Goal: Information Seeking & Learning: Learn about a topic

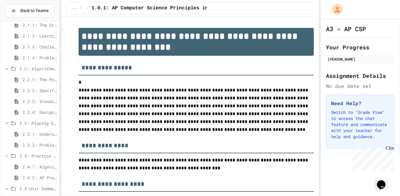
scroll to position [63, 0]
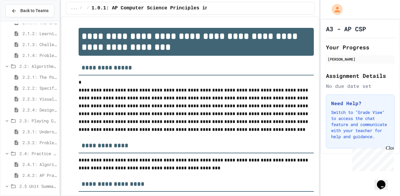
click at [35, 131] on span "2.3.1: Understanding Games with Flowcharts" at bounding box center [39, 132] width 34 height 6
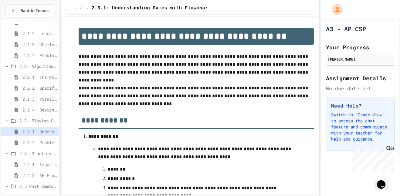
click at [31, 143] on span "2.3.2: Problem Solving Reflection" at bounding box center [39, 143] width 34 height 6
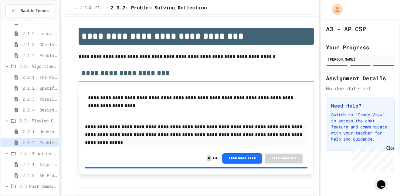
scroll to position [76, 0]
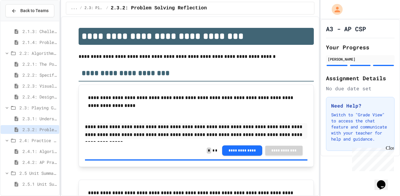
click at [28, 151] on span "2.4.1: Algorithm Practice Exercises" at bounding box center [39, 151] width 34 height 6
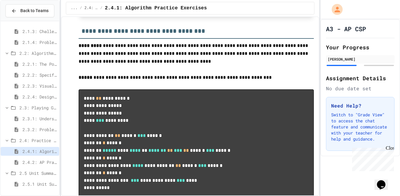
scroll to position [317, 0]
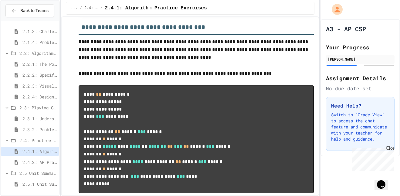
click at [49, 161] on span "2.4.2: AP Practice Questions" at bounding box center [39, 162] width 34 height 6
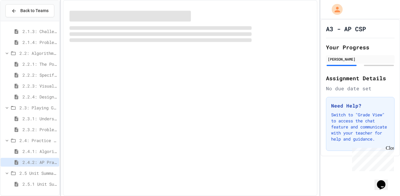
scroll to position [71, 0]
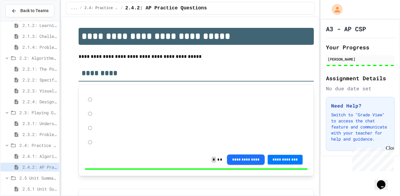
click at [44, 156] on span "2.4.1: Algorithm Practice Exercises" at bounding box center [39, 156] width 34 height 6
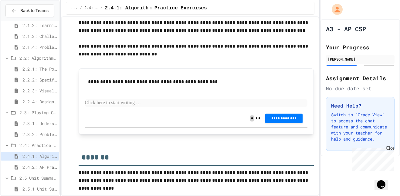
scroll to position [905, 0]
click at [132, 101] on p at bounding box center [196, 103] width 223 height 8
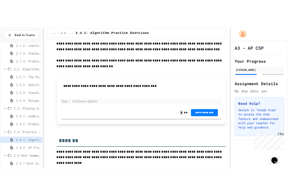
scroll to position [839, 0]
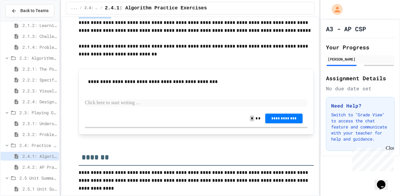
drag, startPoint x: 107, startPoint y: 83, endPoint x: 96, endPoint y: 112, distance: 31.2
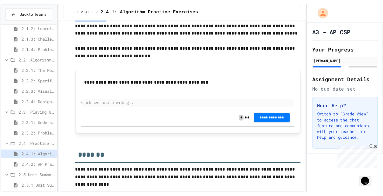
scroll to position [934, 0]
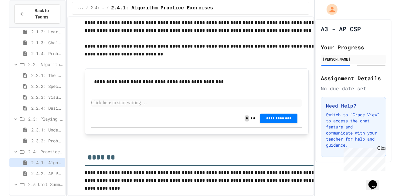
scroll to position [839, 0]
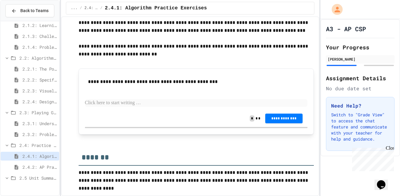
drag, startPoint x: 80, startPoint y: 57, endPoint x: 96, endPoint y: 92, distance: 38.0
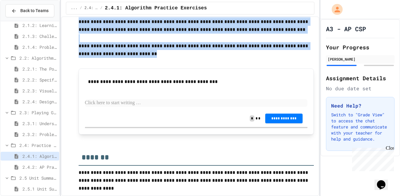
drag, startPoint x: 78, startPoint y: 56, endPoint x: 193, endPoint y: 123, distance: 133.1
copy div "**********"
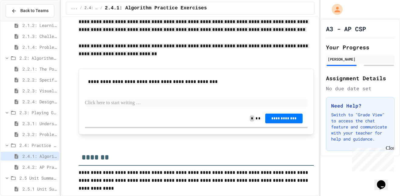
click at [181, 66] on p at bounding box center [197, 62] width 236 height 8
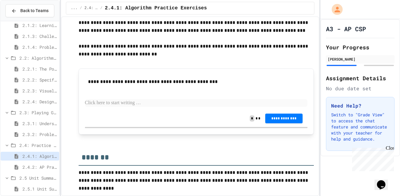
scroll to position [852, 0]
click at [111, 107] on p at bounding box center [196, 103] width 223 height 8
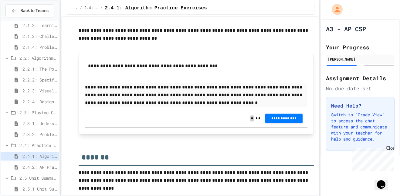
click at [138, 107] on p "**********" at bounding box center [196, 95] width 223 height 24
click at [180, 107] on p "**********" at bounding box center [196, 95] width 223 height 24
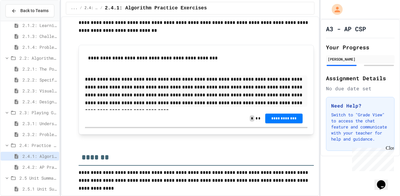
scroll to position [928, 0]
click at [139, 95] on p "**********" at bounding box center [196, 92] width 223 height 32
click at [273, 117] on span "**********" at bounding box center [284, 118] width 28 height 5
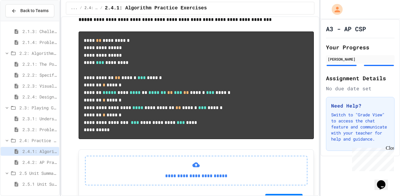
scroll to position [361, 0]
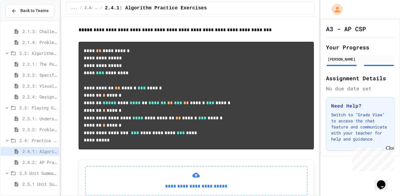
click at [38, 85] on span "2.2.3: Visualizing Logic with Flowcharts" at bounding box center [39, 86] width 34 height 6
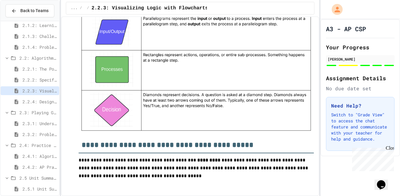
scroll to position [700, 0]
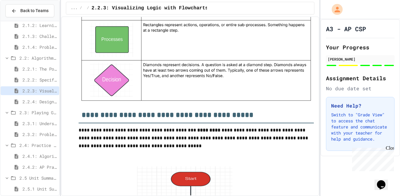
click at [36, 168] on span "2.4.2: AP Practice Questions" at bounding box center [39, 167] width 34 height 6
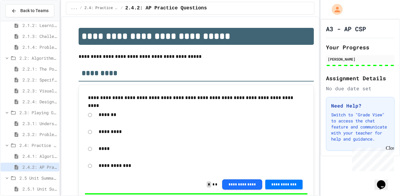
click at [39, 157] on span "2.4.1: Algorithm Practice Exercises" at bounding box center [39, 156] width 34 height 6
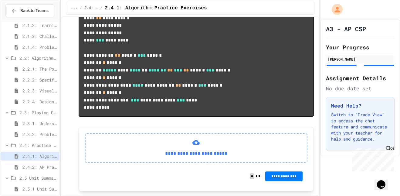
scroll to position [372, 0]
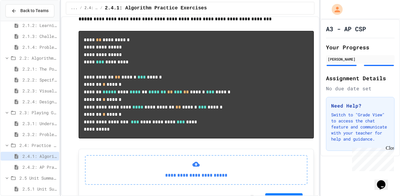
click at [37, 167] on span "2.4.2: AP Practice Questions" at bounding box center [39, 167] width 34 height 6
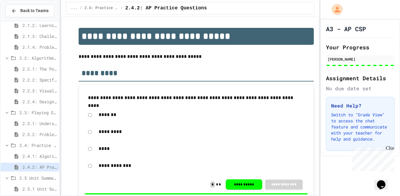
click at [27, 158] on span "2.4.1: Algorithm Practice Exercises" at bounding box center [39, 156] width 34 height 6
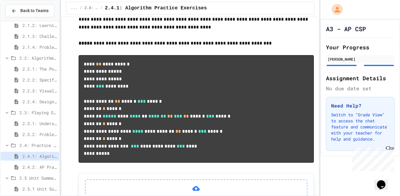
scroll to position [372, 0]
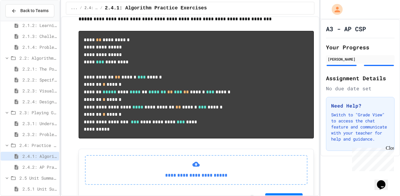
click at [32, 88] on span "2.2.3: Visualizing Logic with Flowcharts" at bounding box center [39, 91] width 34 height 6
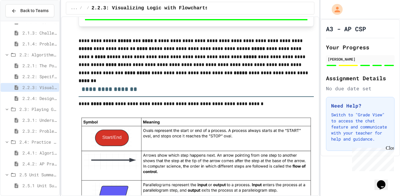
scroll to position [76, 0]
click at [27, 163] on span "2.4.2: AP Practice Questions" at bounding box center [39, 162] width 34 height 6
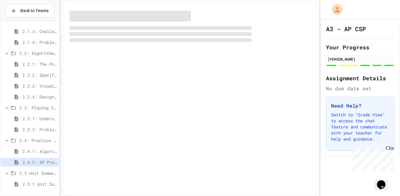
scroll to position [71, 0]
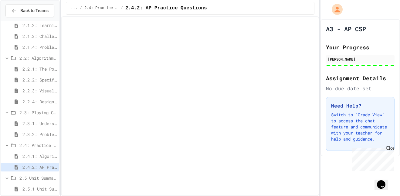
click at [31, 157] on span "2.4.1: Algorithm Practice Exercises" at bounding box center [39, 156] width 34 height 6
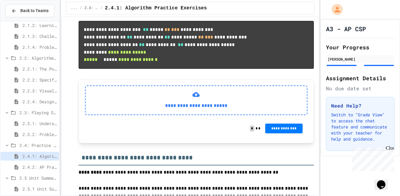
scroll to position [623, 0]
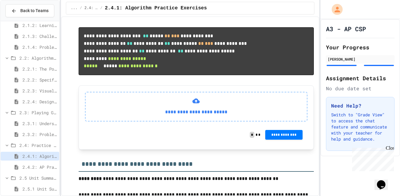
click at [36, 92] on span "2.2.3: Visualizing Logic with Flowcharts" at bounding box center [39, 91] width 34 height 6
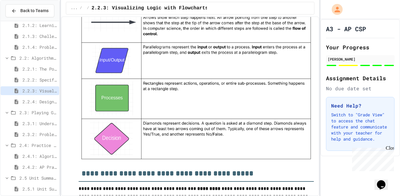
scroll to position [634, 0]
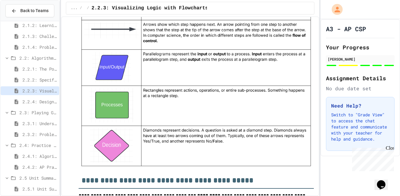
click at [36, 168] on span "2.4.2: AP Practice Questions" at bounding box center [39, 167] width 34 height 6
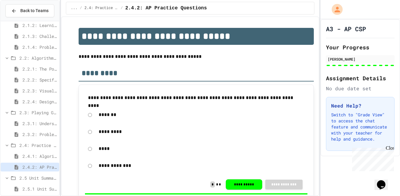
scroll to position [306, 0]
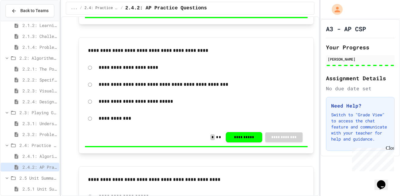
click at [40, 155] on span "2.4.1: Algorithm Practice Exercises" at bounding box center [39, 156] width 34 height 6
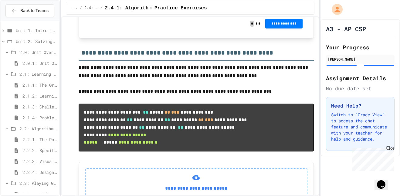
click at [31, 63] on span "2.0.1: Unit Overview" at bounding box center [39, 63] width 34 height 6
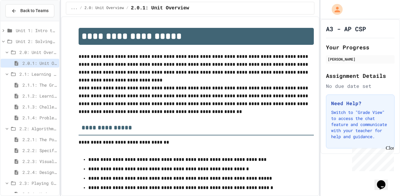
click at [23, 52] on span "2.0: Unit Overview" at bounding box center [37, 52] width 37 height 6
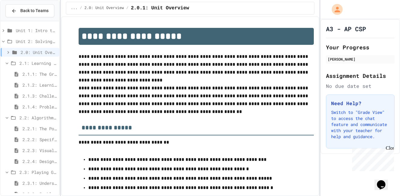
click at [23, 76] on span "2.1.1: The Growth Mindset" at bounding box center [39, 74] width 34 height 6
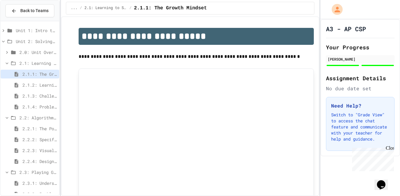
click at [25, 83] on span "2.1.2: Learning to Solve Hard Problems" at bounding box center [39, 85] width 34 height 6
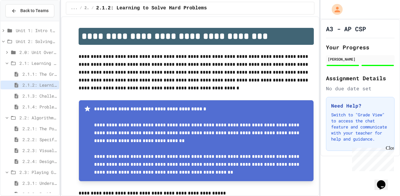
click at [37, 95] on span "2.1.3: Challenge Problem - The Bridge" at bounding box center [39, 96] width 34 height 6
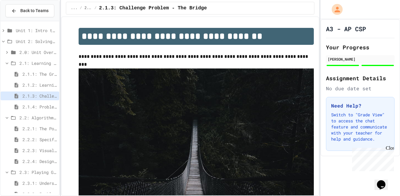
click at [33, 108] on span "2.1.4: Problem Solving Practice" at bounding box center [39, 107] width 34 height 6
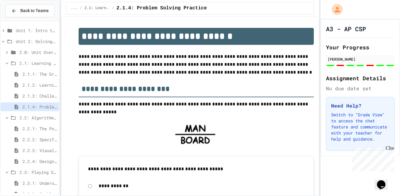
click at [31, 63] on span "2.1: Learning to Solve Hard Problems" at bounding box center [37, 63] width 37 height 6
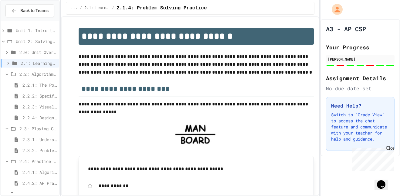
click at [29, 86] on span "2.2.1: The Power of Algorithms" at bounding box center [39, 85] width 34 height 6
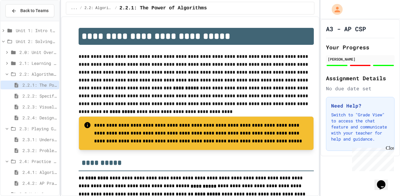
click at [31, 95] on span "2.2.2: Specifying Ideas with Pseudocode" at bounding box center [39, 96] width 34 height 6
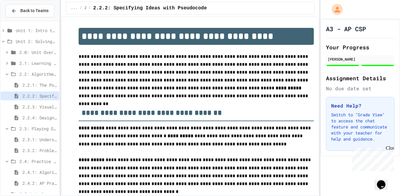
click at [29, 107] on span "2.2.3: Visualizing Logic with Flowcharts" at bounding box center [39, 107] width 34 height 6
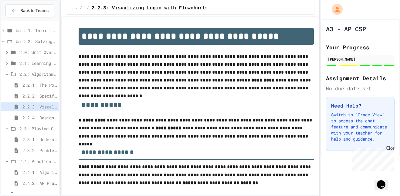
click at [32, 118] on span "2.2.4: Designing Flowcharts" at bounding box center [39, 118] width 34 height 6
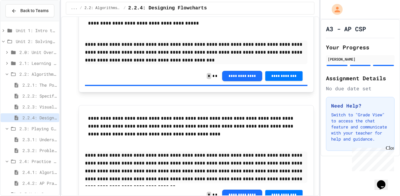
scroll to position [770, 0]
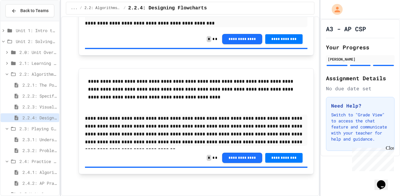
click at [32, 74] on span "2.2: Algorithms - from Pseudocode to Flowcharts" at bounding box center [37, 74] width 37 height 6
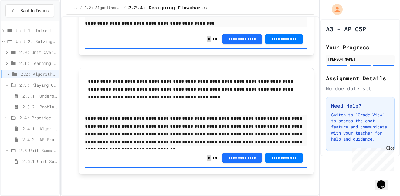
click at [25, 97] on span "2.3.1: Understanding Games with Flowcharts" at bounding box center [39, 96] width 34 height 6
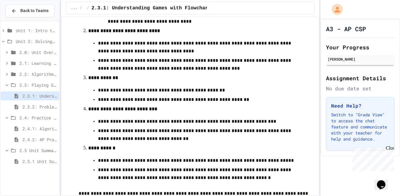
scroll to position [282, 0]
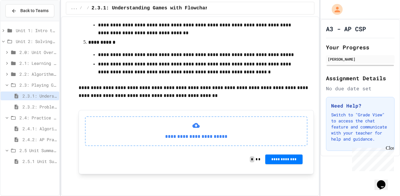
click at [28, 107] on span "2.3.2: Problem Solving Reflection" at bounding box center [39, 107] width 34 height 6
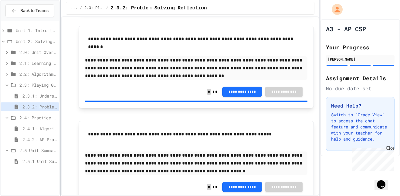
scroll to position [183, 0]
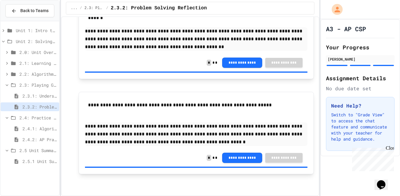
click at [35, 119] on span "2.4: Practice with Algorithms" at bounding box center [37, 118] width 37 height 6
click at [36, 119] on span "2.4: Practice with Algorithms" at bounding box center [37, 118] width 37 height 6
click at [30, 86] on span "2.3: Playing Games" at bounding box center [37, 85] width 37 height 6
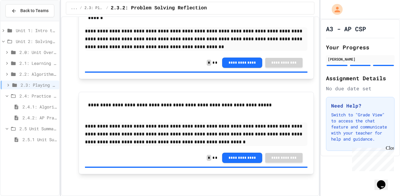
click at [30, 107] on span "2.4.1: Algorithm Practice Exercises" at bounding box center [39, 107] width 34 height 6
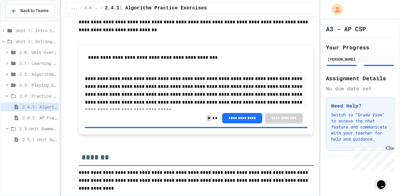
scroll to position [929, 0]
click at [37, 118] on span "2.4.2: AP Practice Questions" at bounding box center [39, 118] width 34 height 6
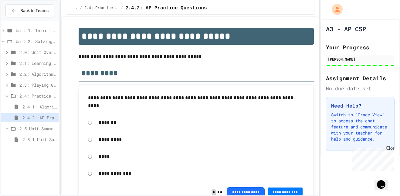
click at [26, 97] on span "2.4: Practice with Algorithms" at bounding box center [37, 96] width 37 height 6
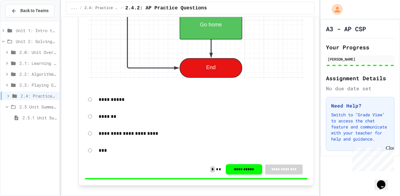
scroll to position [1963, 0]
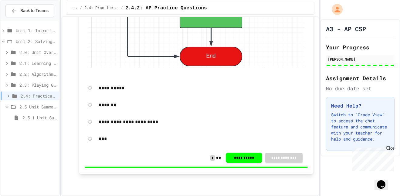
click at [34, 118] on span "2.5.1 Unit Summary" at bounding box center [39, 118] width 34 height 6
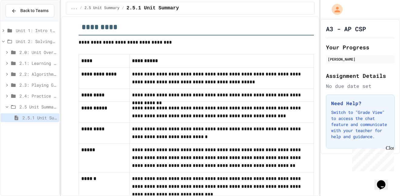
scroll to position [426, 0]
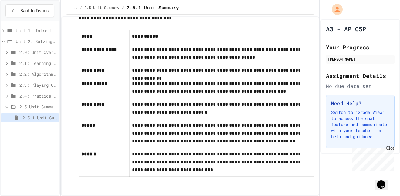
click at [390, 147] on div "Close" at bounding box center [390, 150] width 8 height 8
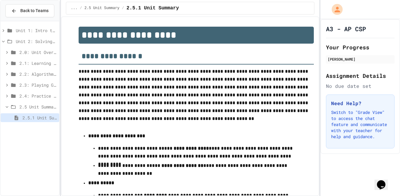
scroll to position [0, 0]
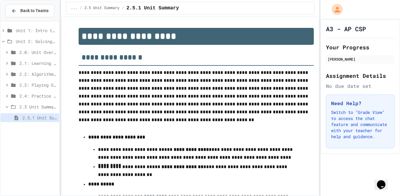
click at [35, 107] on span "2.5 Unit Summary" at bounding box center [37, 107] width 37 height 6
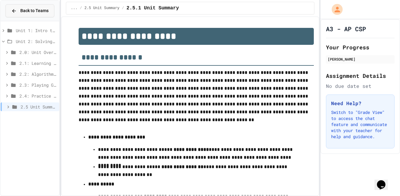
click at [43, 10] on span "Back to Teams" at bounding box center [34, 11] width 28 height 6
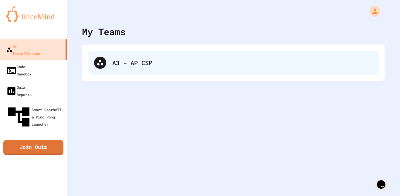
click at [130, 62] on div "A3 - AP CSP" at bounding box center [242, 62] width 260 height 9
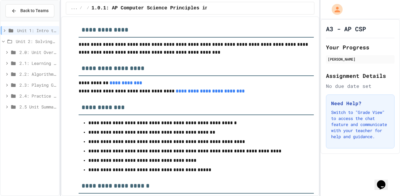
scroll to position [22, 0]
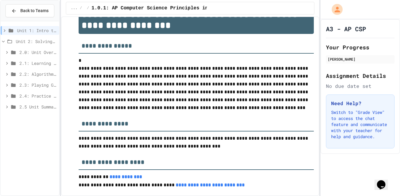
click at [44, 106] on span "2.5 Unit Summary" at bounding box center [37, 107] width 37 height 6
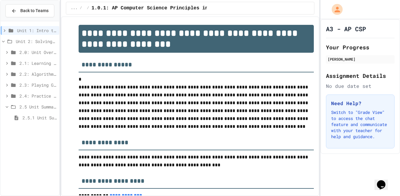
scroll to position [0, 0]
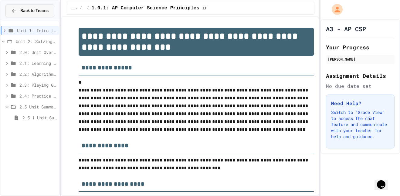
click at [32, 11] on span "Back to Teams" at bounding box center [34, 11] width 28 height 6
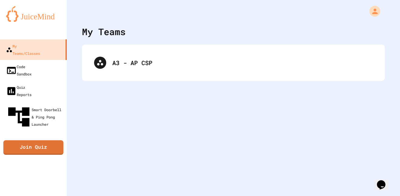
click at [125, 105] on div "My Teams A3 - AP CSP" at bounding box center [233, 98] width 333 height 196
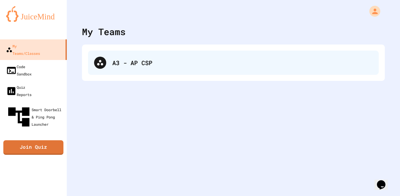
click at [120, 58] on div "A3 - AP CSP" at bounding box center [233, 63] width 291 height 24
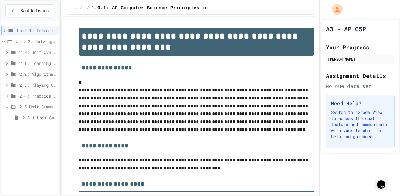
click at [43, 117] on span "2.5.1 Unit Summary" at bounding box center [39, 118] width 34 height 6
